Goal: Task Accomplishment & Management: Use online tool/utility

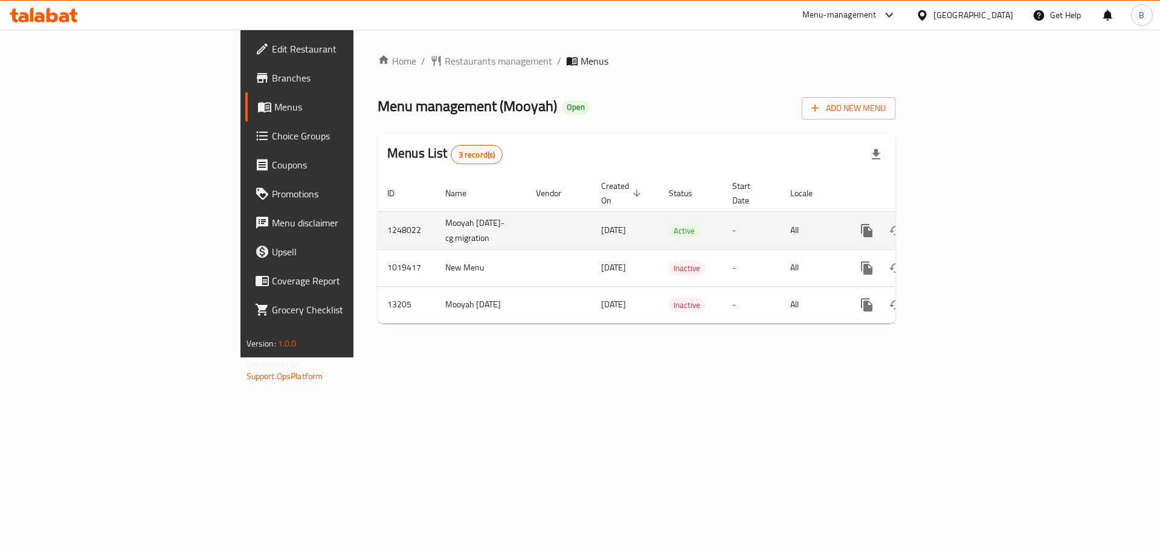
click at [959, 230] on icon "enhanced table" at bounding box center [954, 230] width 11 height 11
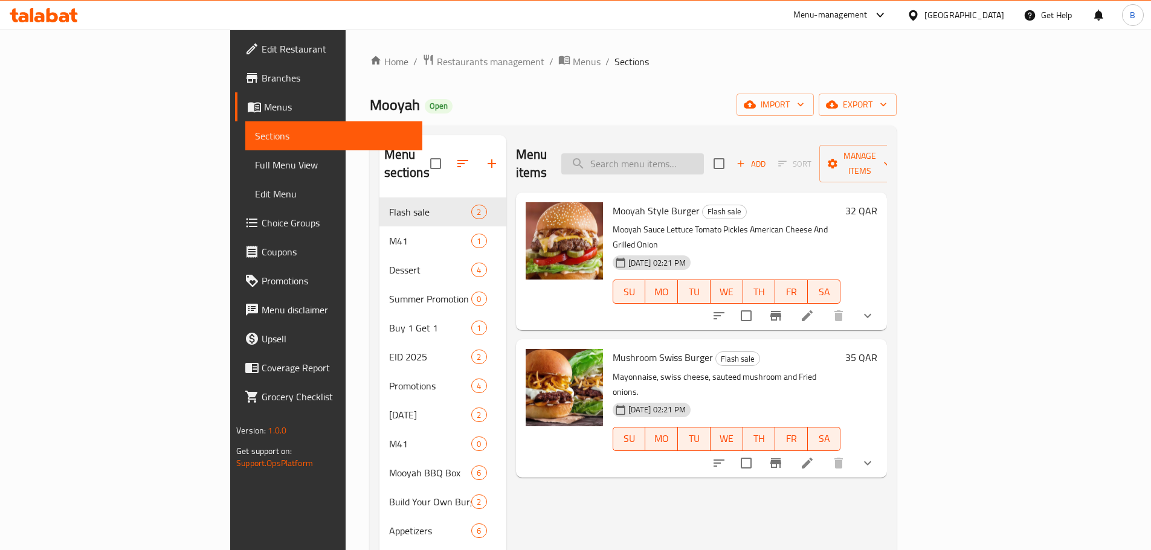
click at [704, 153] on input "search" at bounding box center [632, 163] width 143 height 21
paste input "Mooyah Style Burger"
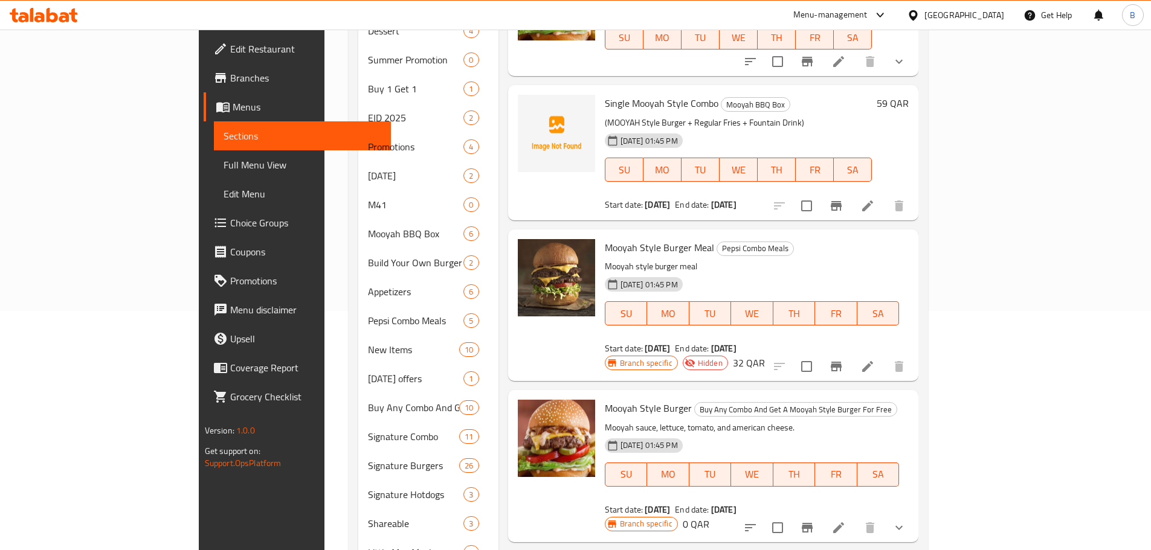
scroll to position [302, 0]
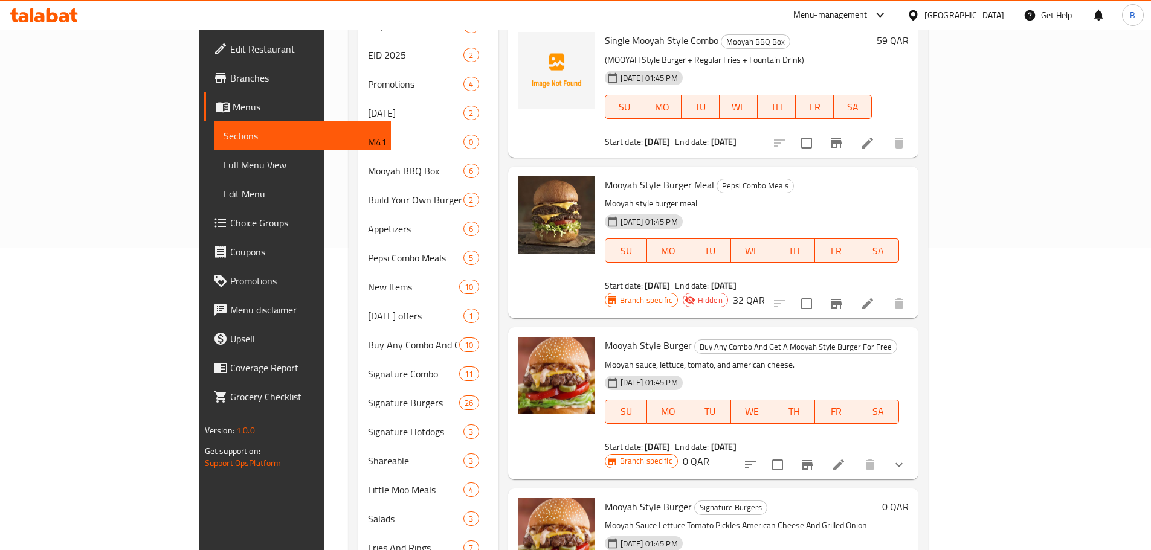
type input "Mooyah Style Burger"
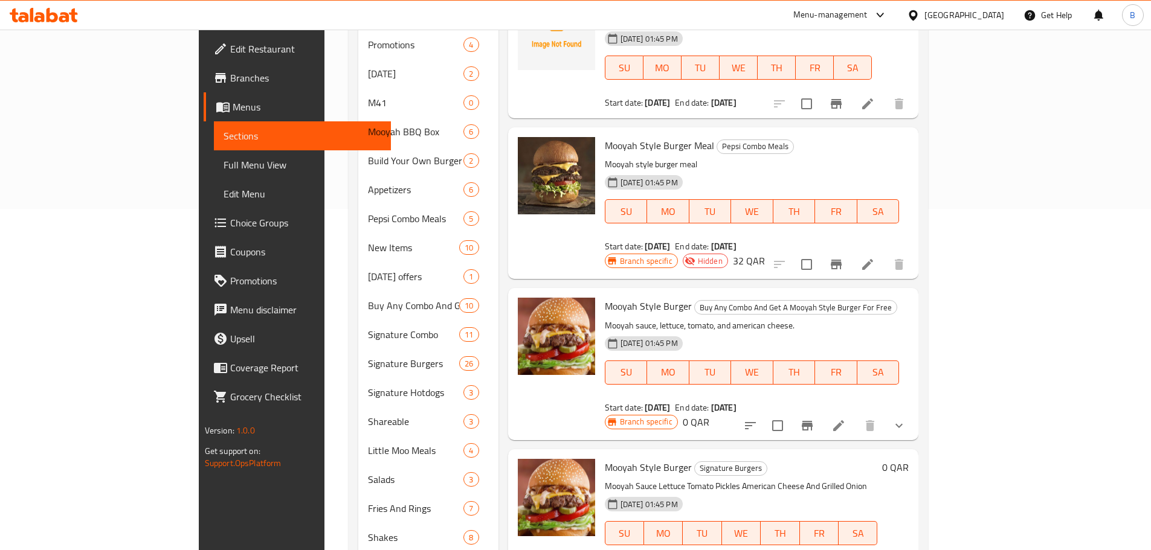
scroll to position [272, 0]
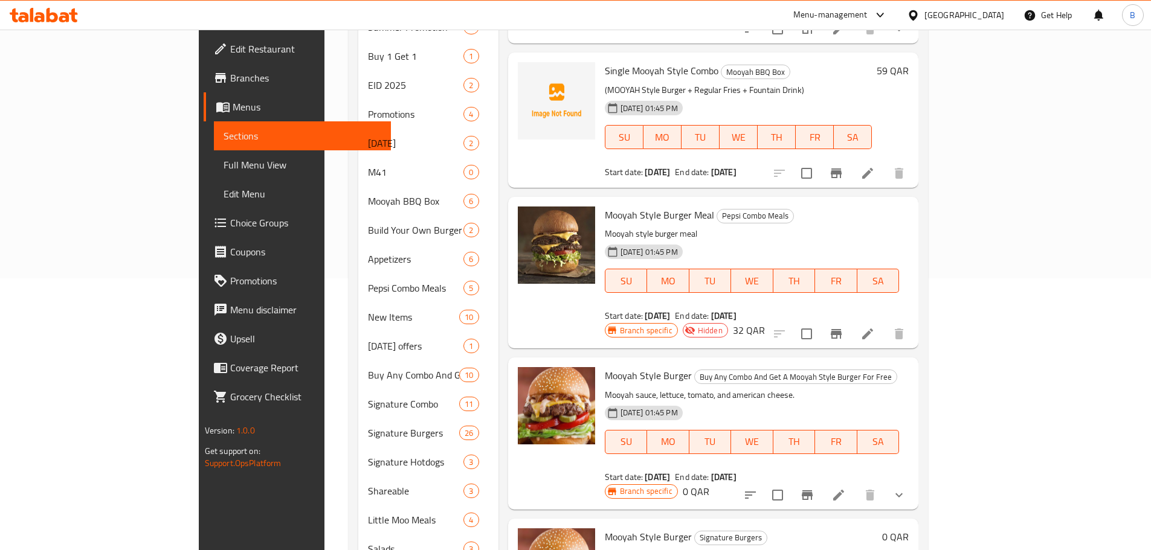
click at [608, 206] on span "Mooyah Style Burger Meal" at bounding box center [659, 215] width 109 height 18
copy h6 "Mooyah Style Burger Meal"
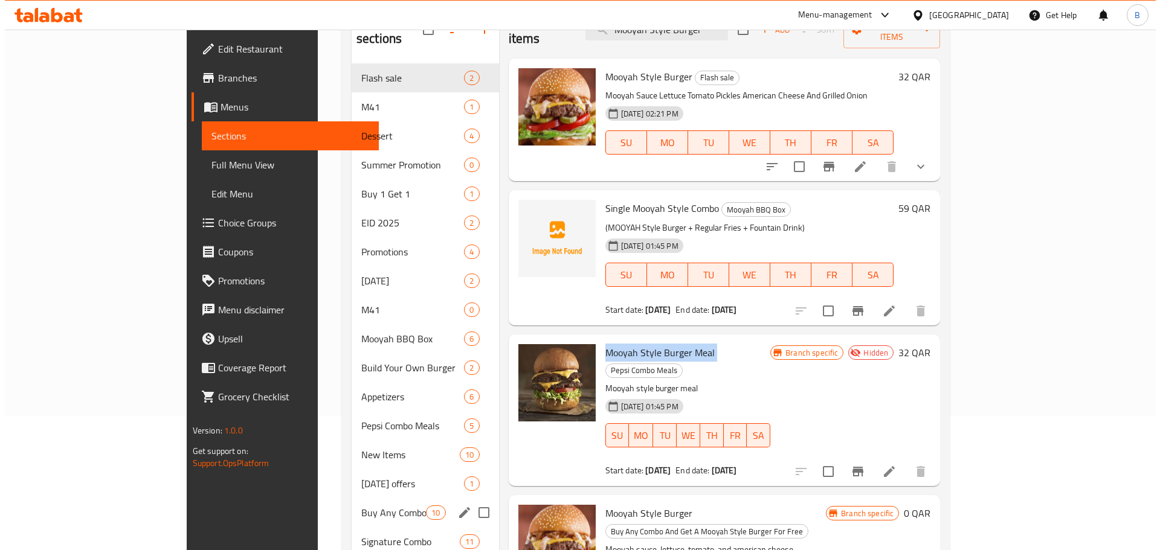
scroll to position [0, 0]
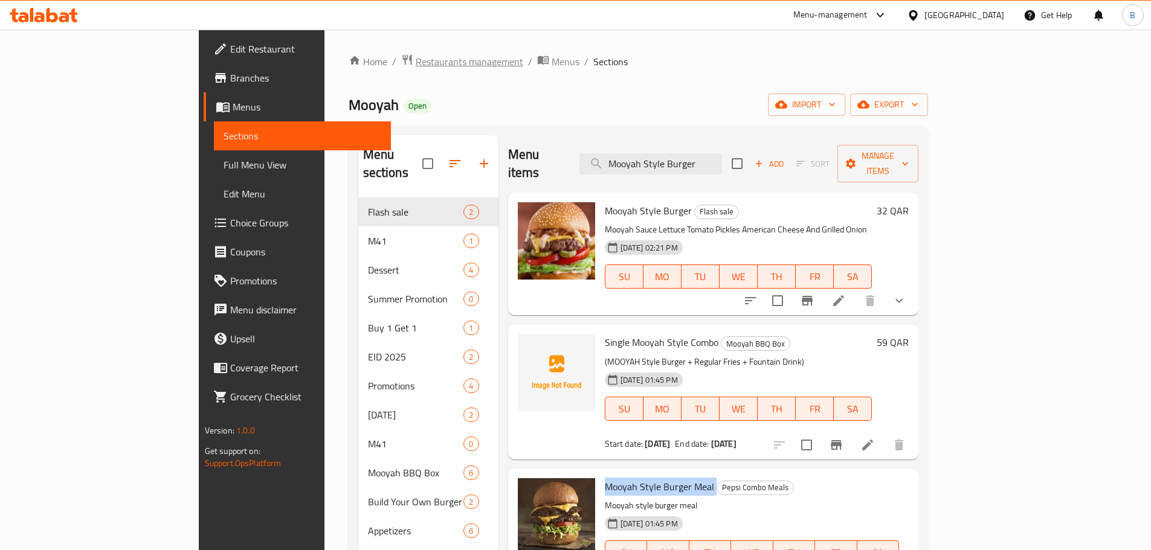
click at [416, 63] on span "Restaurants management" at bounding box center [470, 61] width 108 height 15
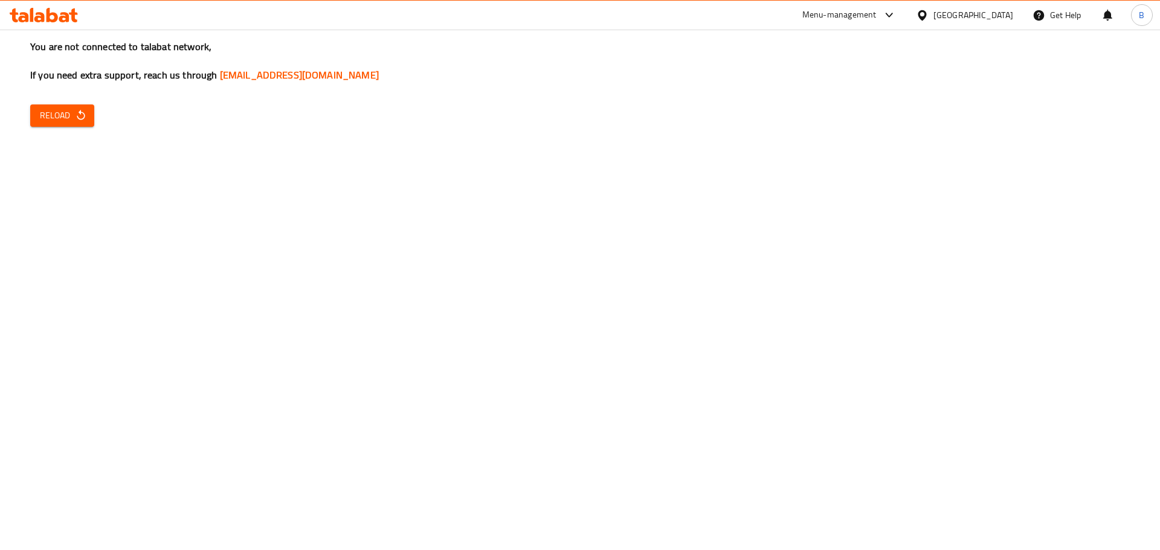
click at [62, 113] on span "Reload" at bounding box center [62, 115] width 45 height 15
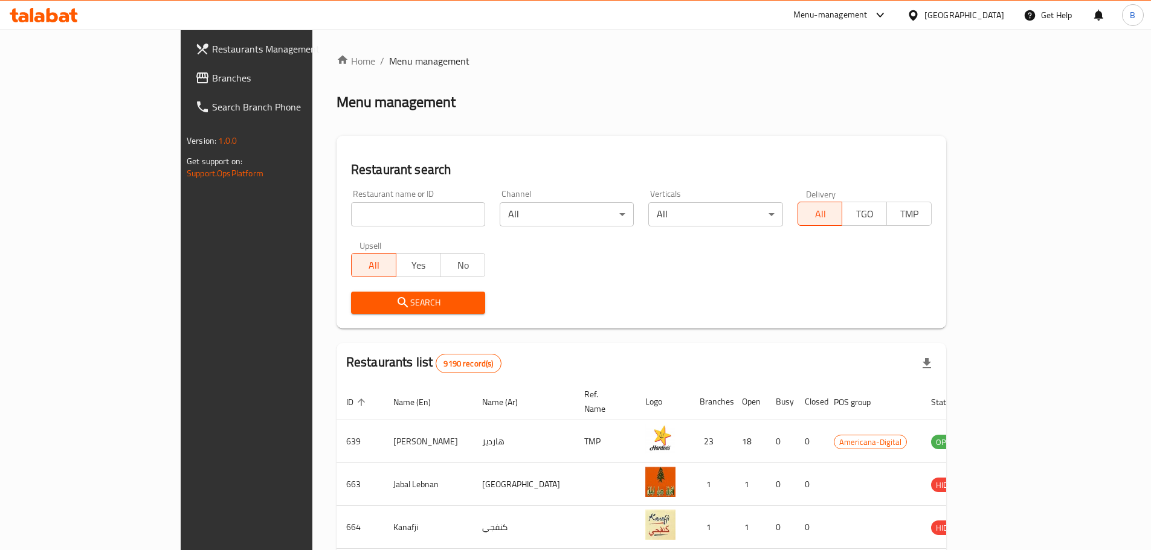
click at [344, 231] on div "Restaurant name or ID Restaurant name or ID" at bounding box center [418, 207] width 149 height 51
click at [351, 225] on input "search" at bounding box center [418, 214] width 134 height 24
paste input "Karak Mqanes Restaurant"
type input "Karak Mqanes Restaurant"
click button "Search" at bounding box center [418, 303] width 134 height 22
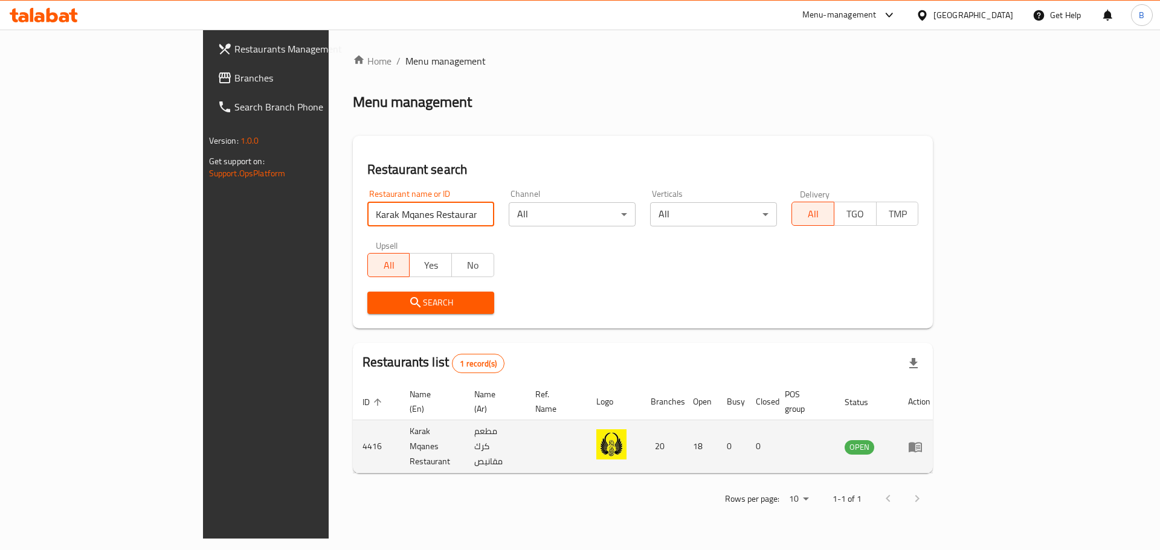
click at [922, 442] on icon "enhanced table" at bounding box center [915, 447] width 13 height 10
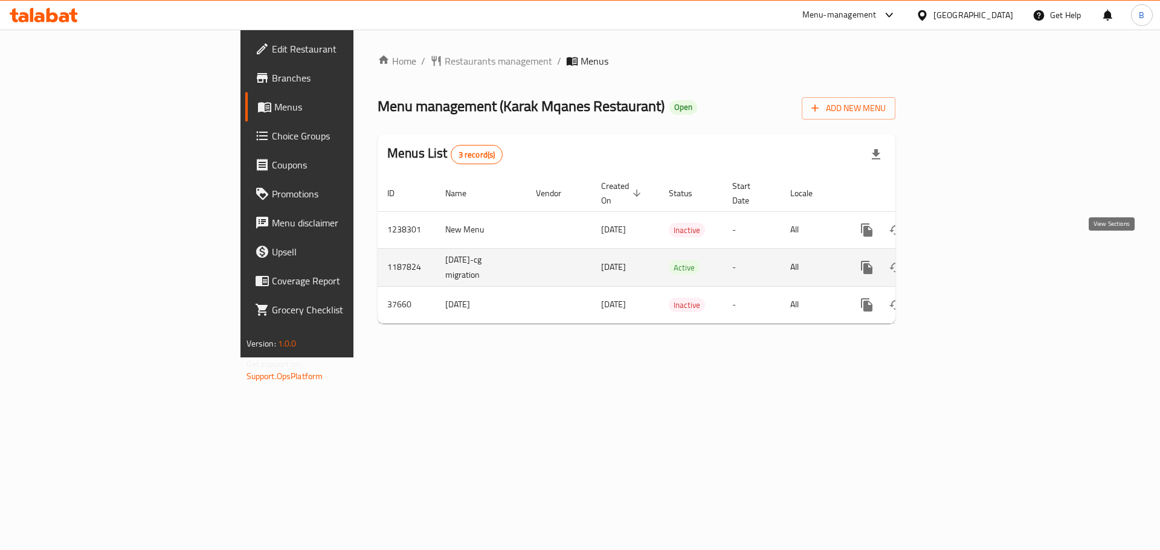
click at [961, 260] on icon "enhanced table" at bounding box center [954, 267] width 15 height 15
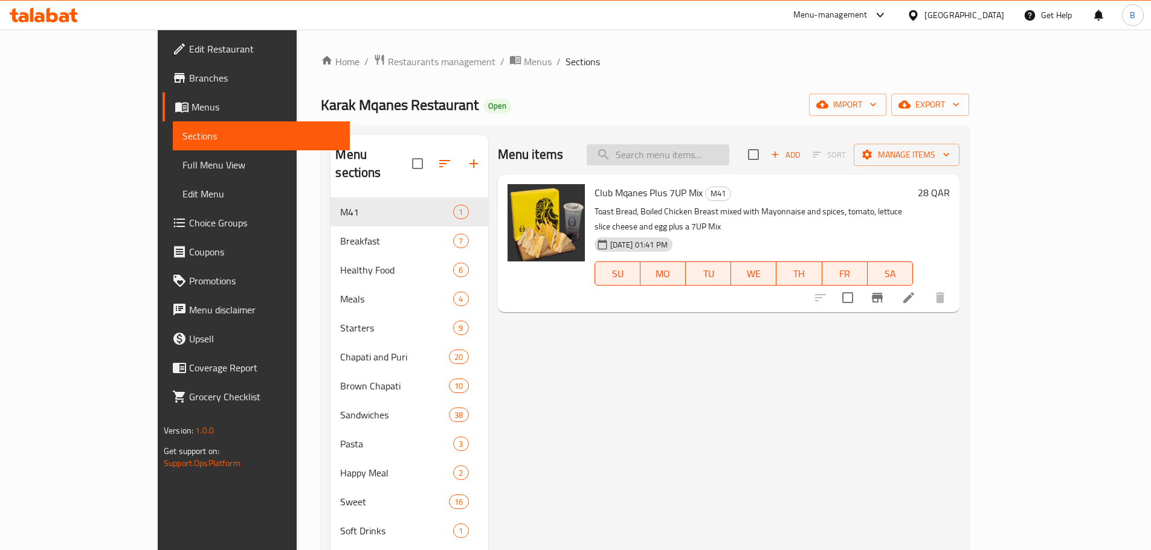
click at [706, 156] on input "search" at bounding box center [658, 154] width 143 height 21
paste input "Chicken With Chips"
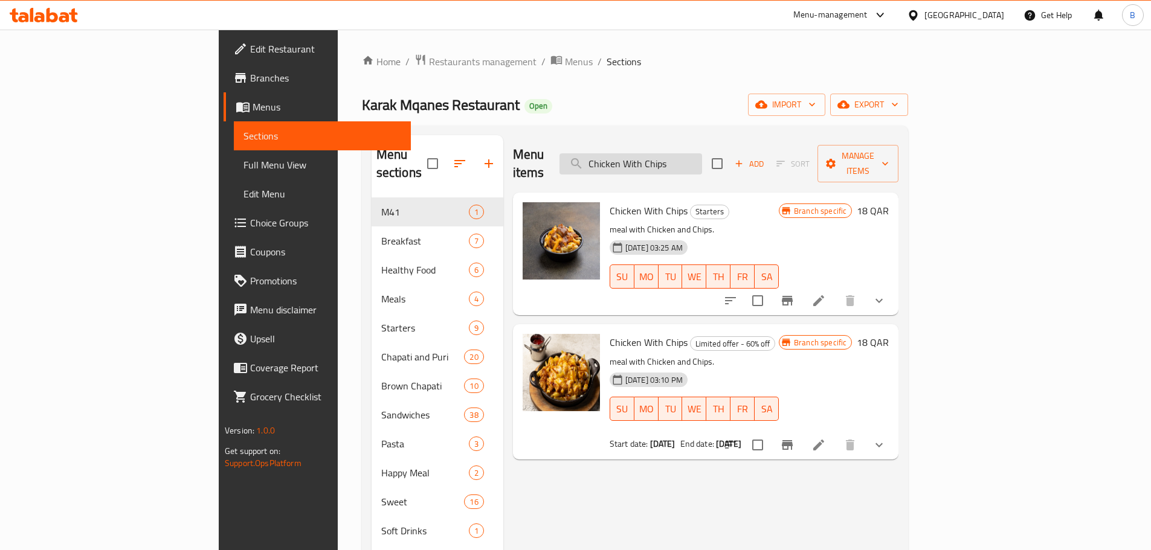
type input "Chicken With Chips"
click at [610, 202] on span "Chicken With Chips" at bounding box center [649, 211] width 78 height 18
copy h6 "Chicken With Chips"
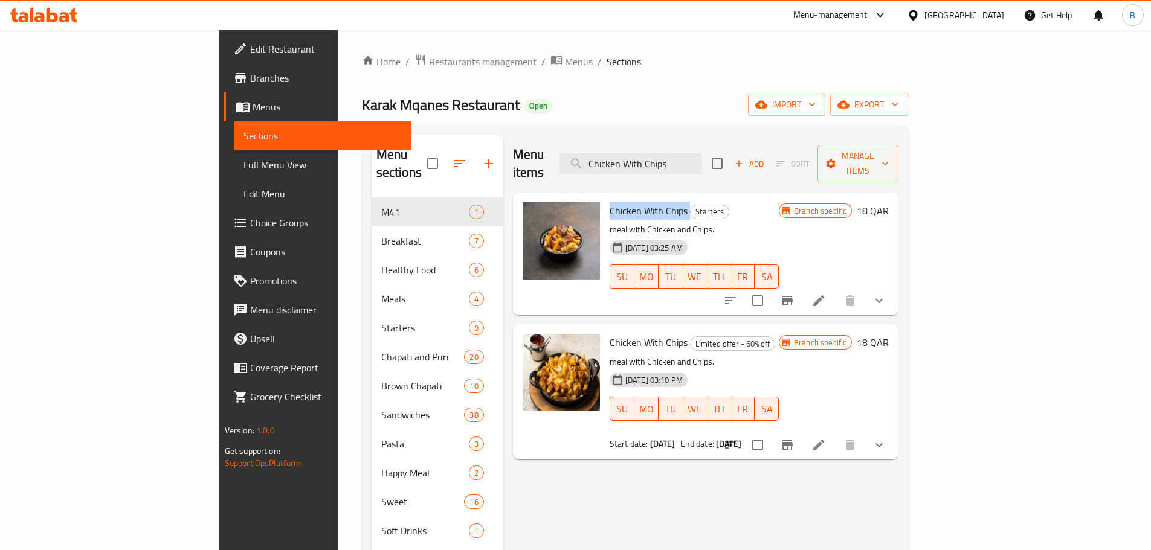
click at [429, 62] on span "Restaurants management" at bounding box center [483, 61] width 108 height 15
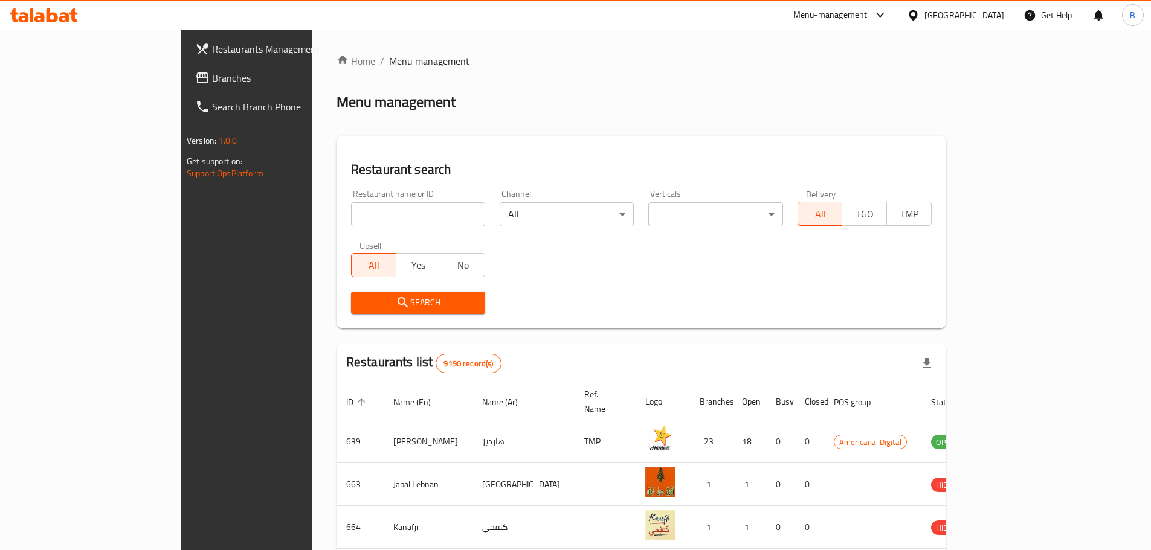
click at [351, 213] on input "search" at bounding box center [418, 214] width 134 height 24
type input "bazooka"
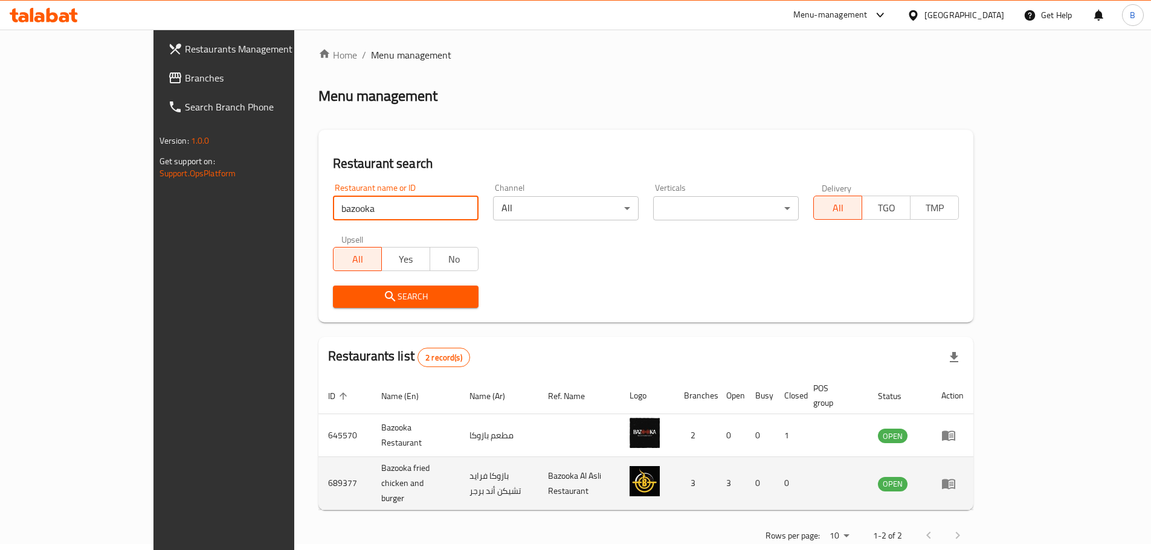
scroll to position [8, 0]
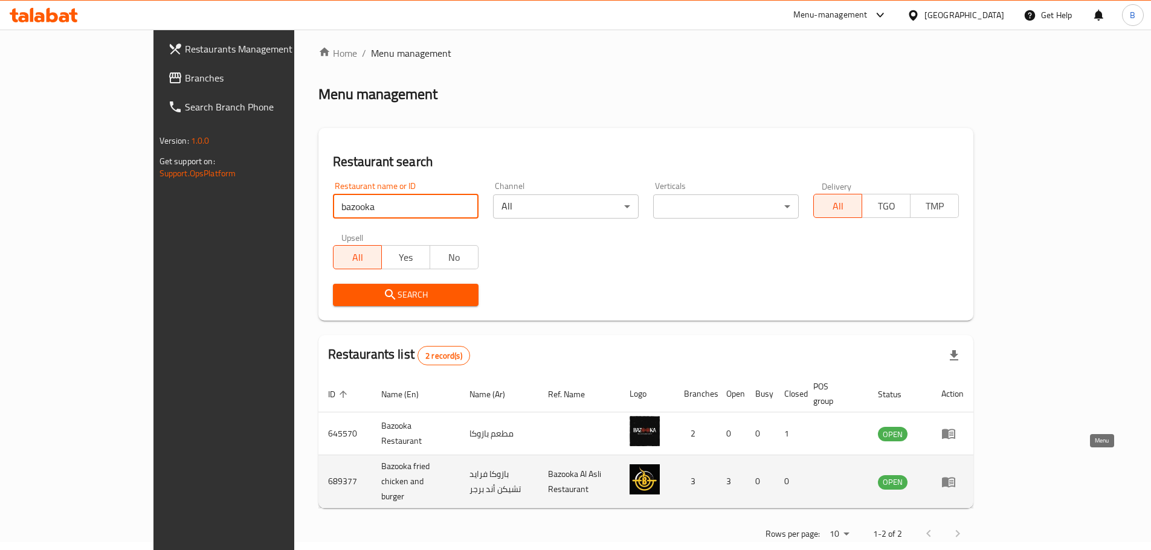
click at [955, 477] on icon "enhanced table" at bounding box center [948, 482] width 13 height 10
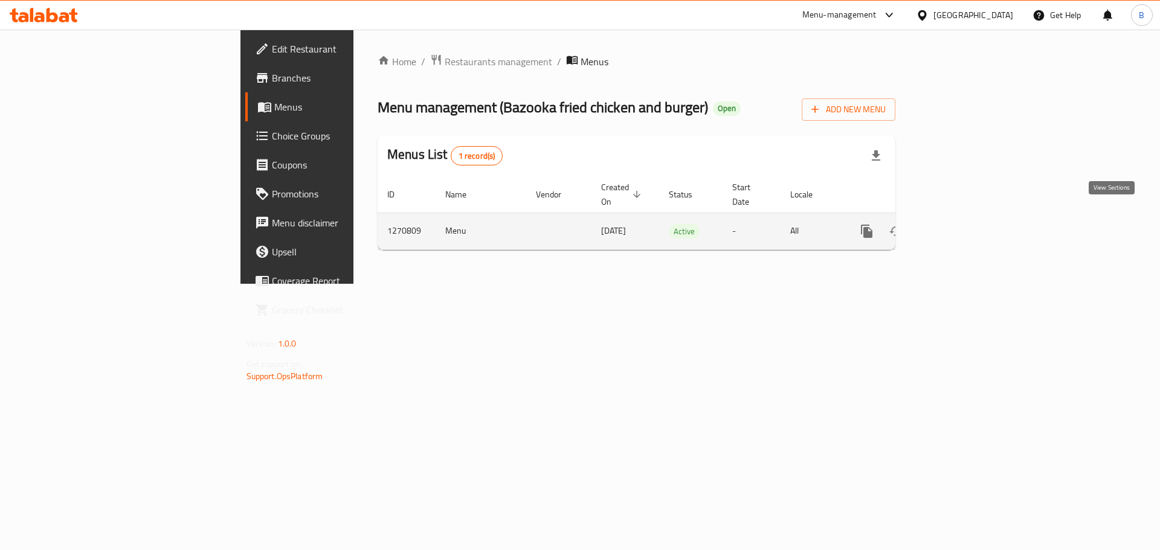
click at [969, 225] on link "enhanced table" at bounding box center [954, 231] width 29 height 29
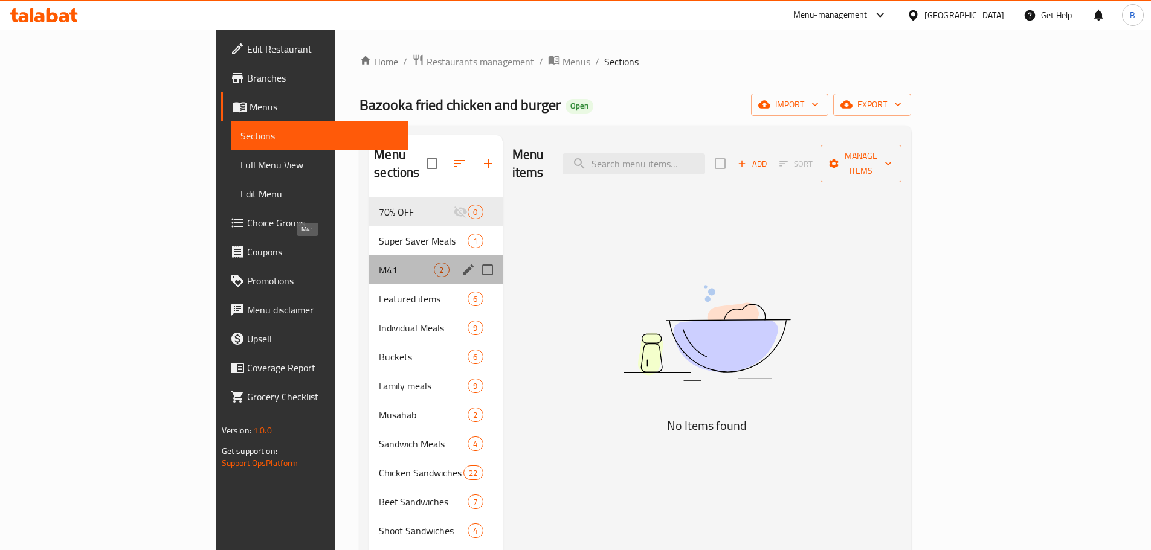
click at [379, 263] on span "M41" at bounding box center [406, 270] width 55 height 15
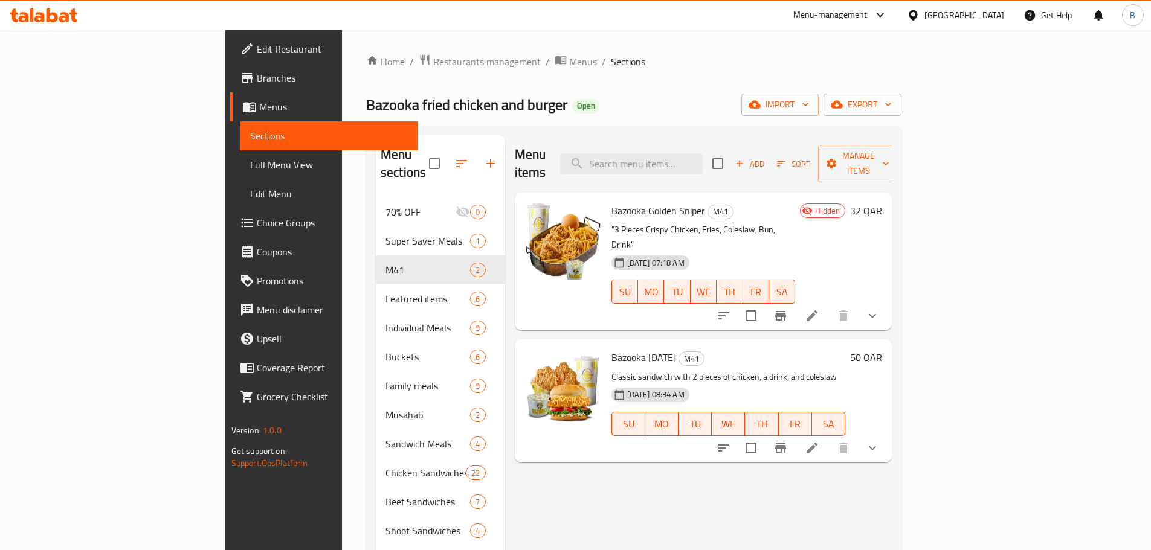
click at [611, 349] on span "Bazooka meal day" at bounding box center [643, 358] width 65 height 18
copy h6 "Bazooka meal day"
